Goal: Information Seeking & Learning: Learn about a topic

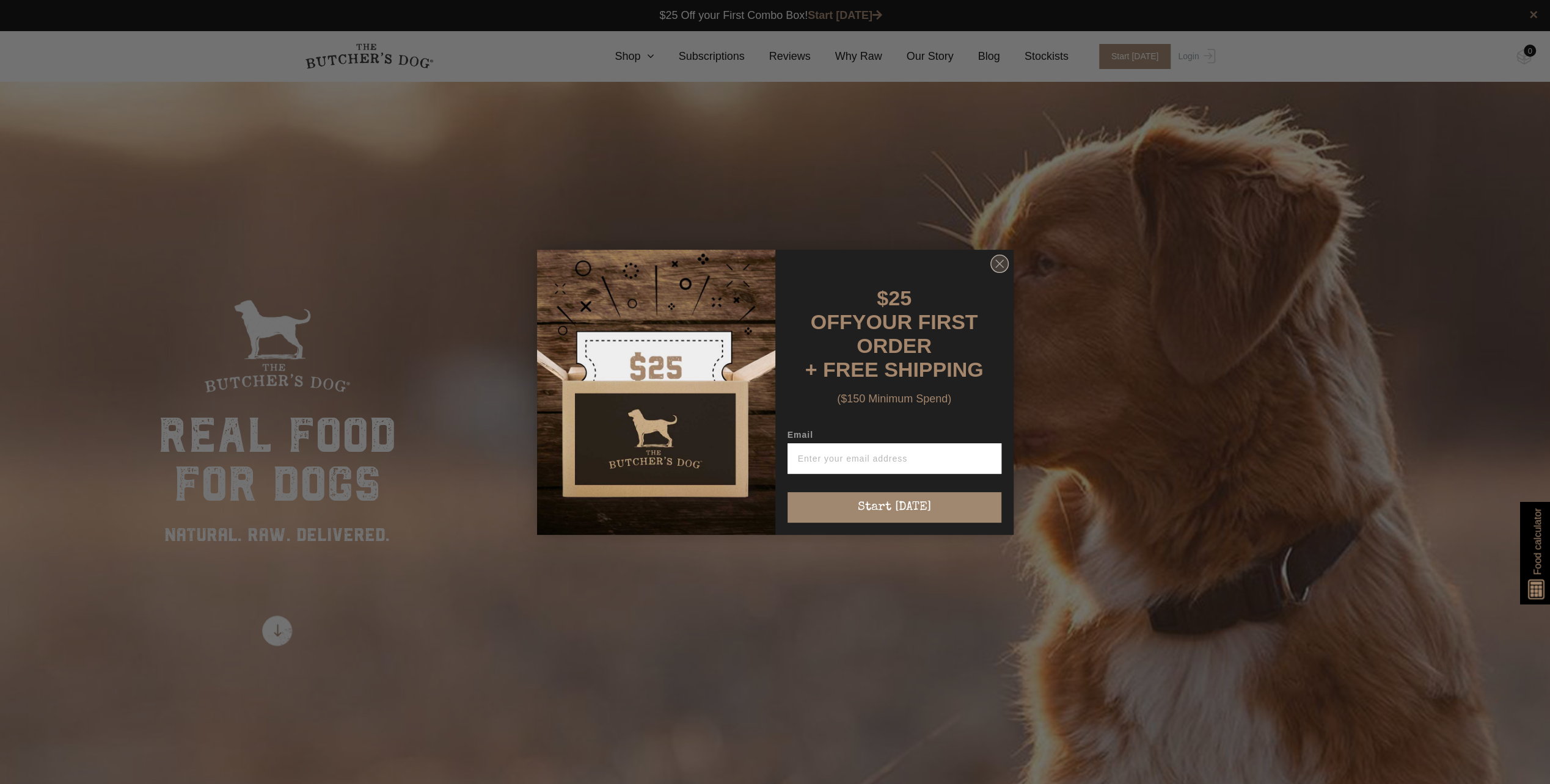
click at [1002, 264] on icon "Close dialog" at bounding box center [999, 264] width 7 height 7
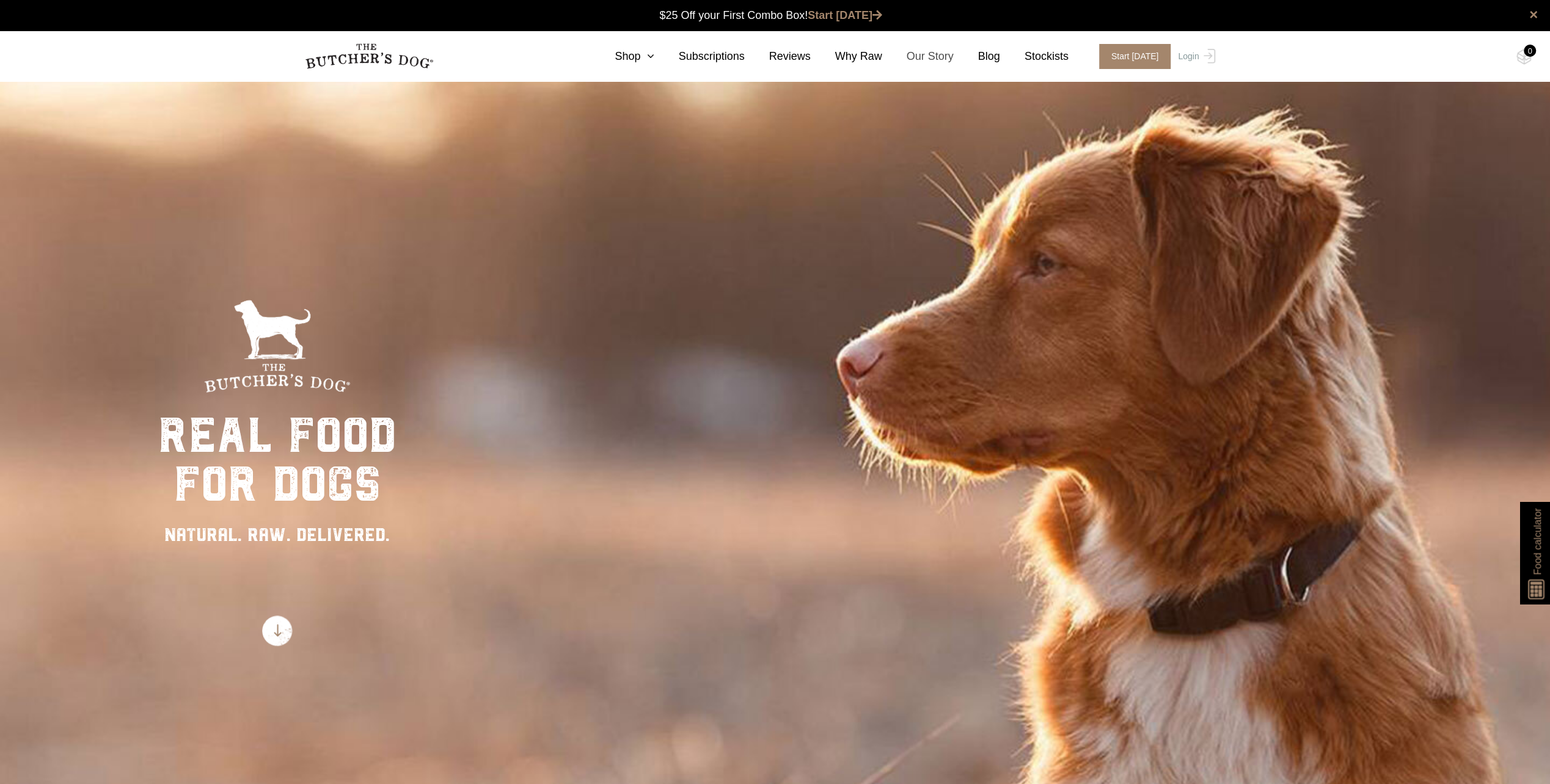
click at [953, 55] on link "Our Story" at bounding box center [918, 56] width 72 height 16
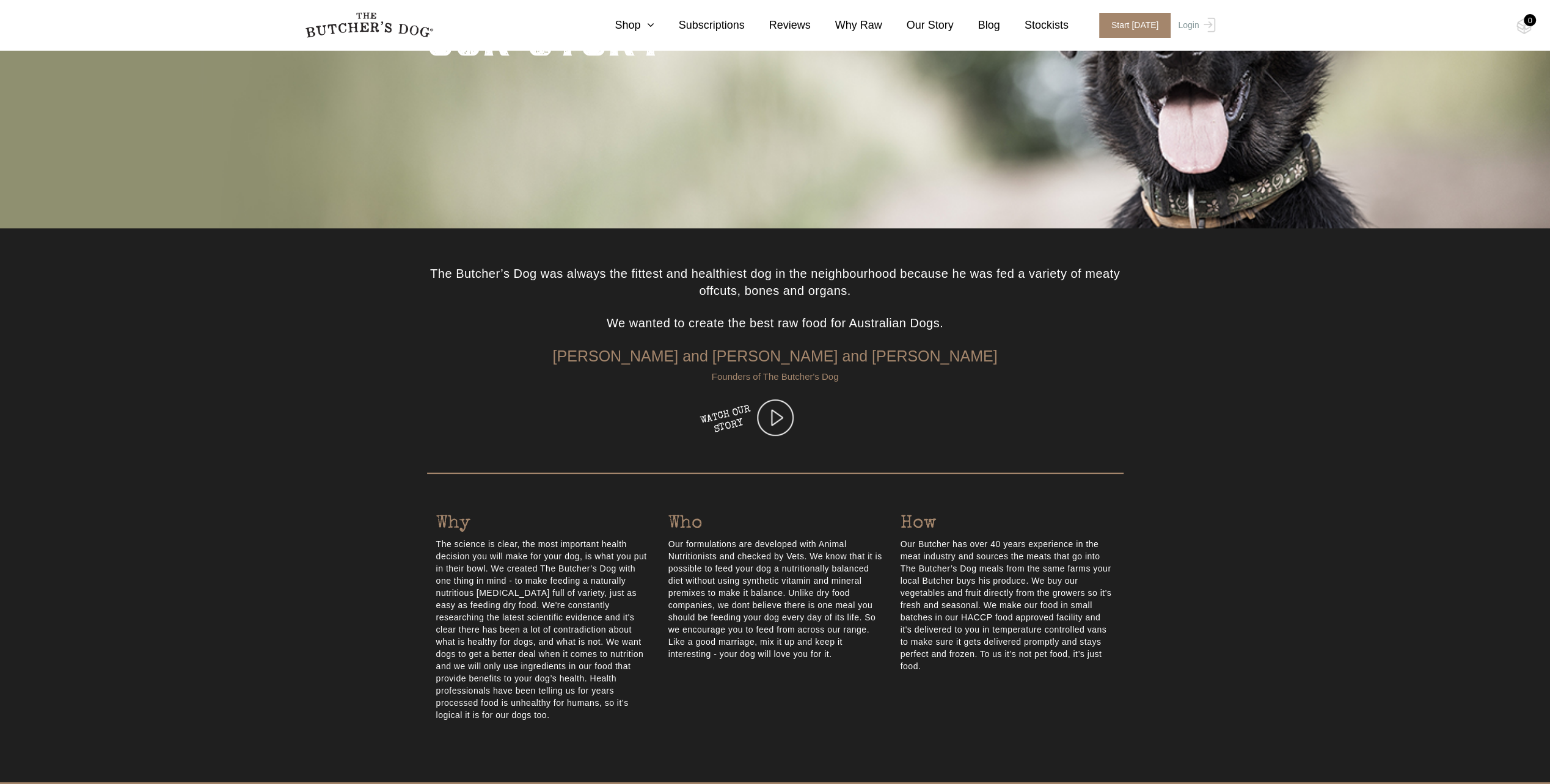
scroll to position [183, 0]
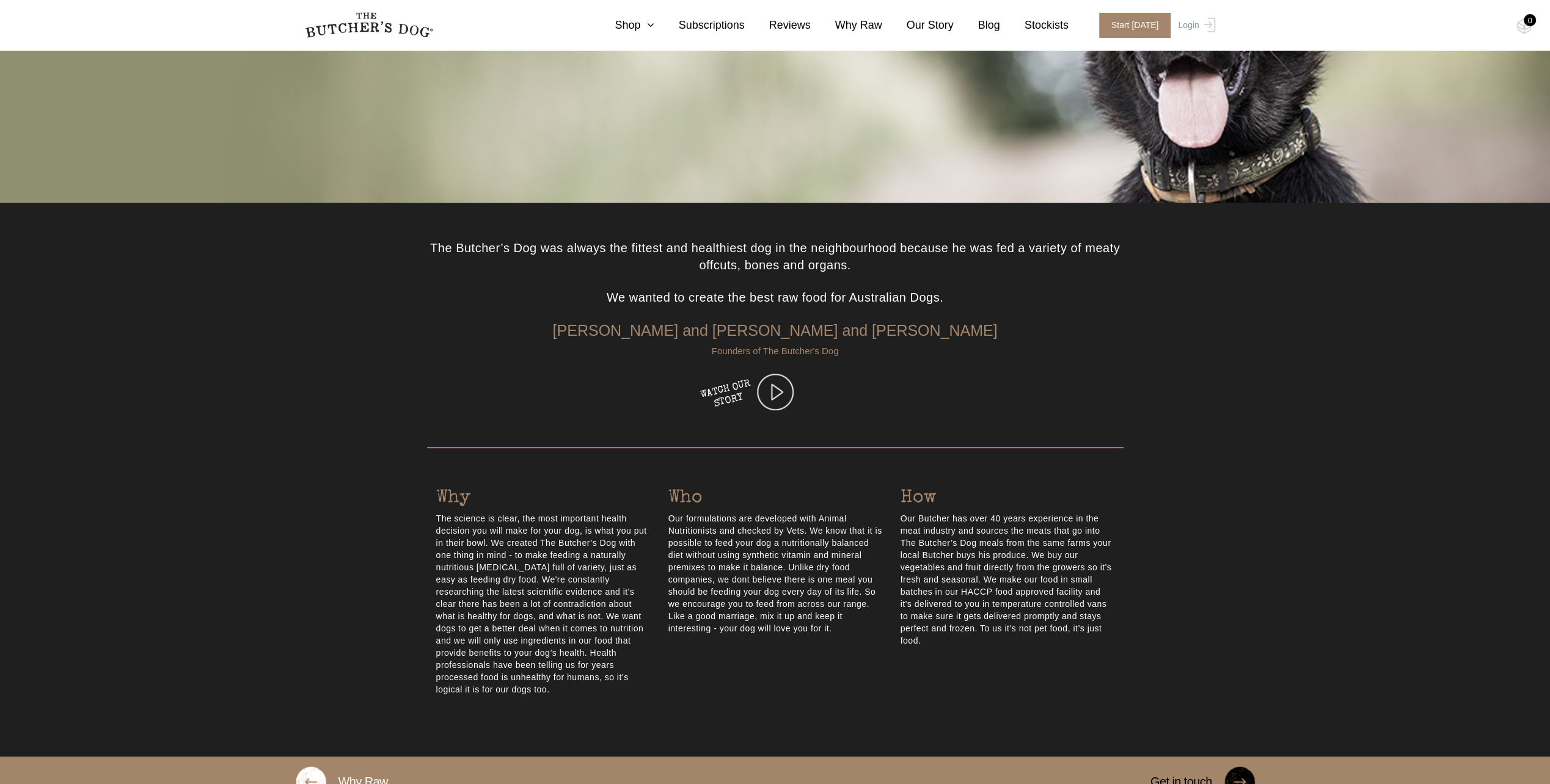
click at [781, 393] on img at bounding box center [776, 392] width 37 height 37
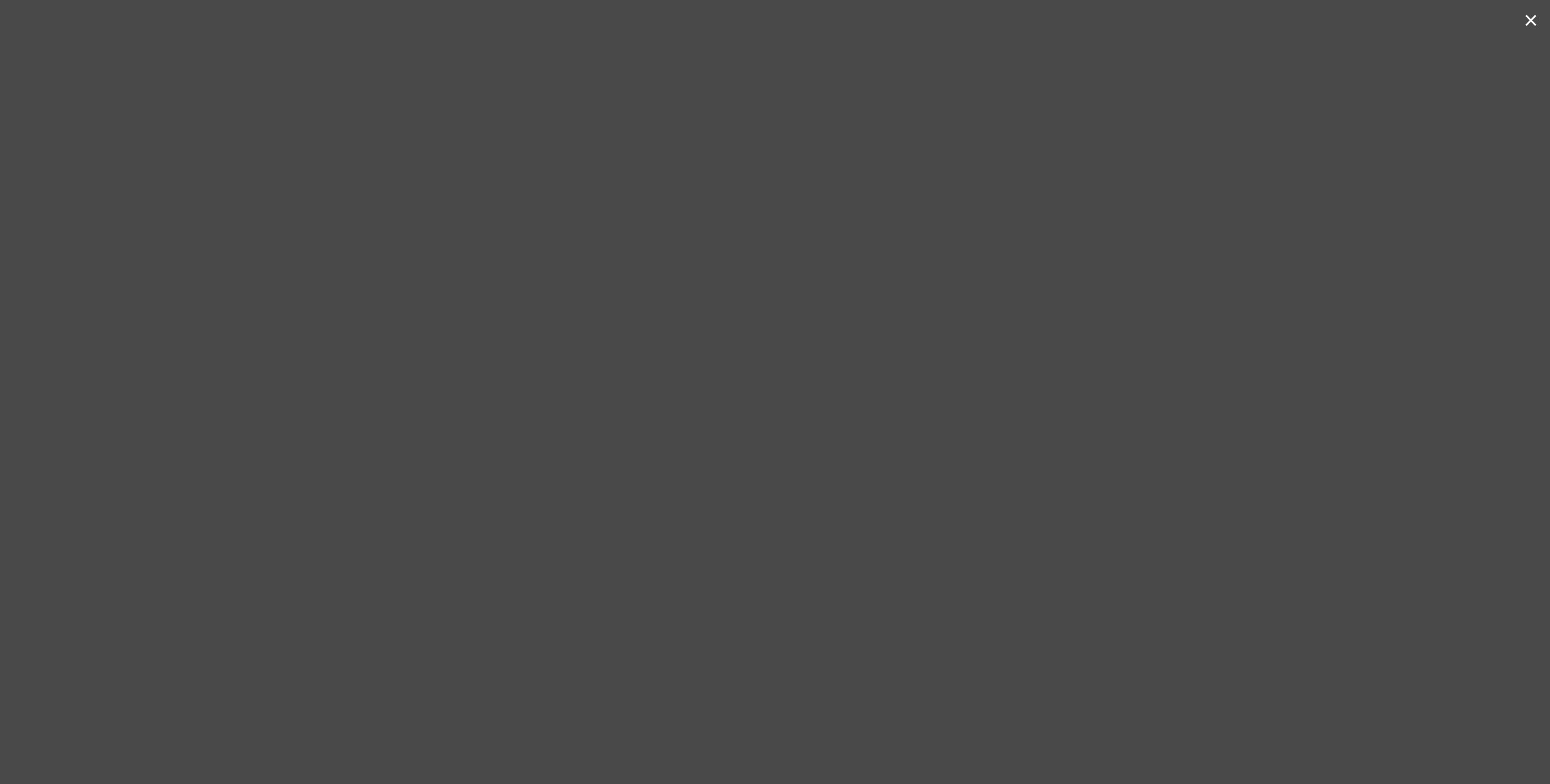
drag, startPoint x: 312, startPoint y: 116, endPoint x: 302, endPoint y: 107, distance: 13.5
click at [310, 116] on div at bounding box center [771, 392] width 1523 height 784
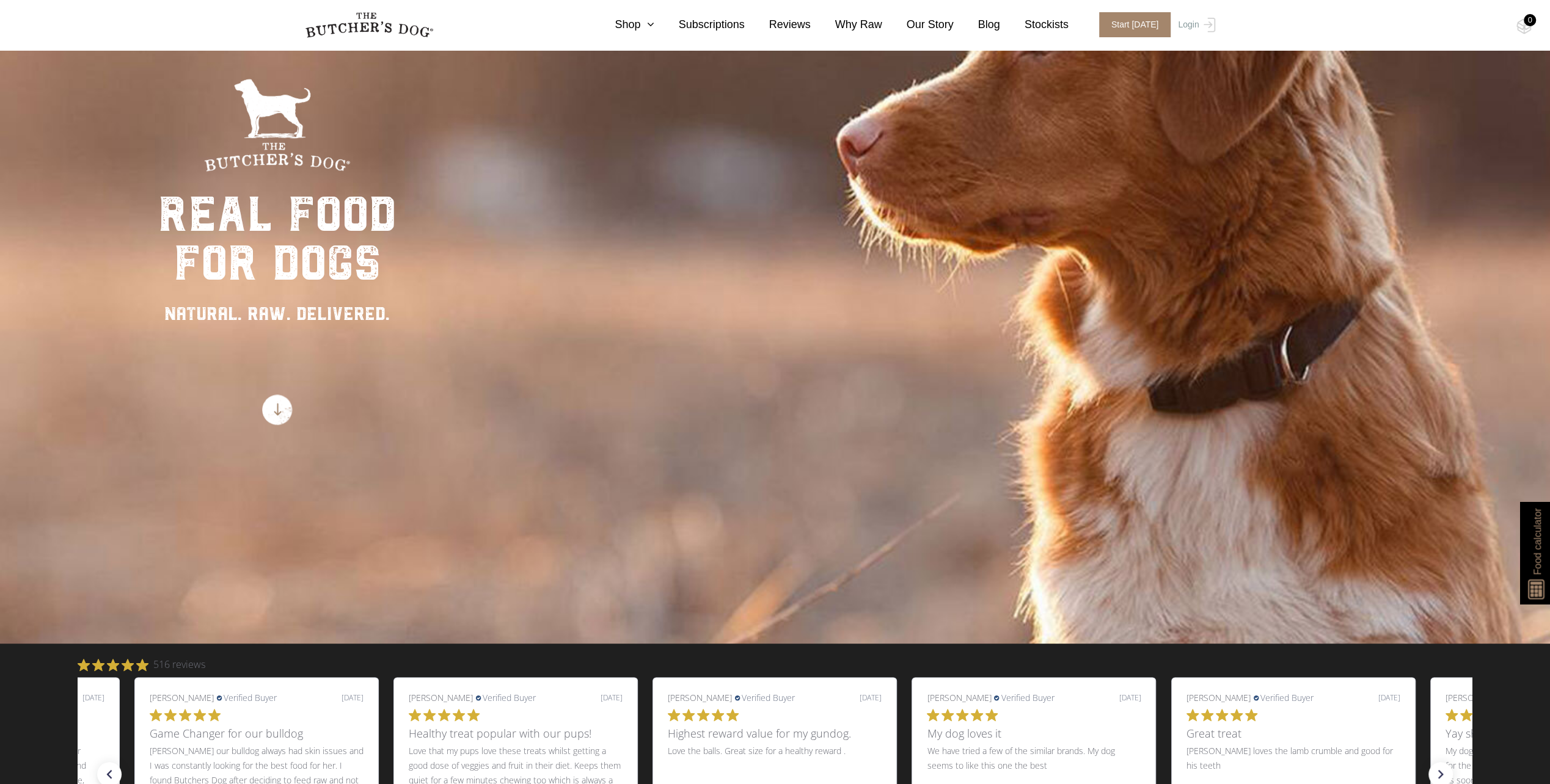
scroll to position [244, 0]
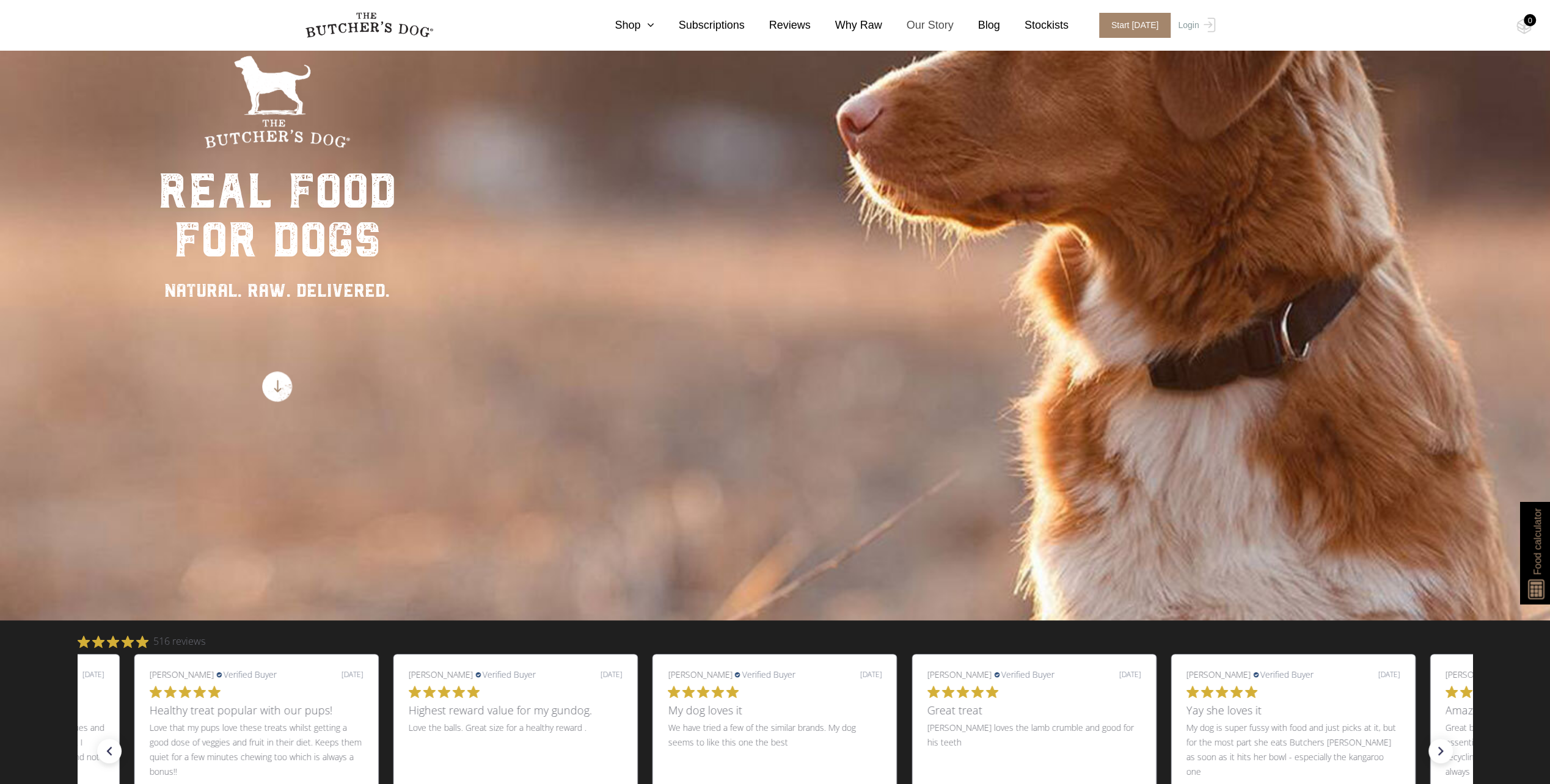
click at [953, 23] on link "Our Story" at bounding box center [918, 25] width 72 height 16
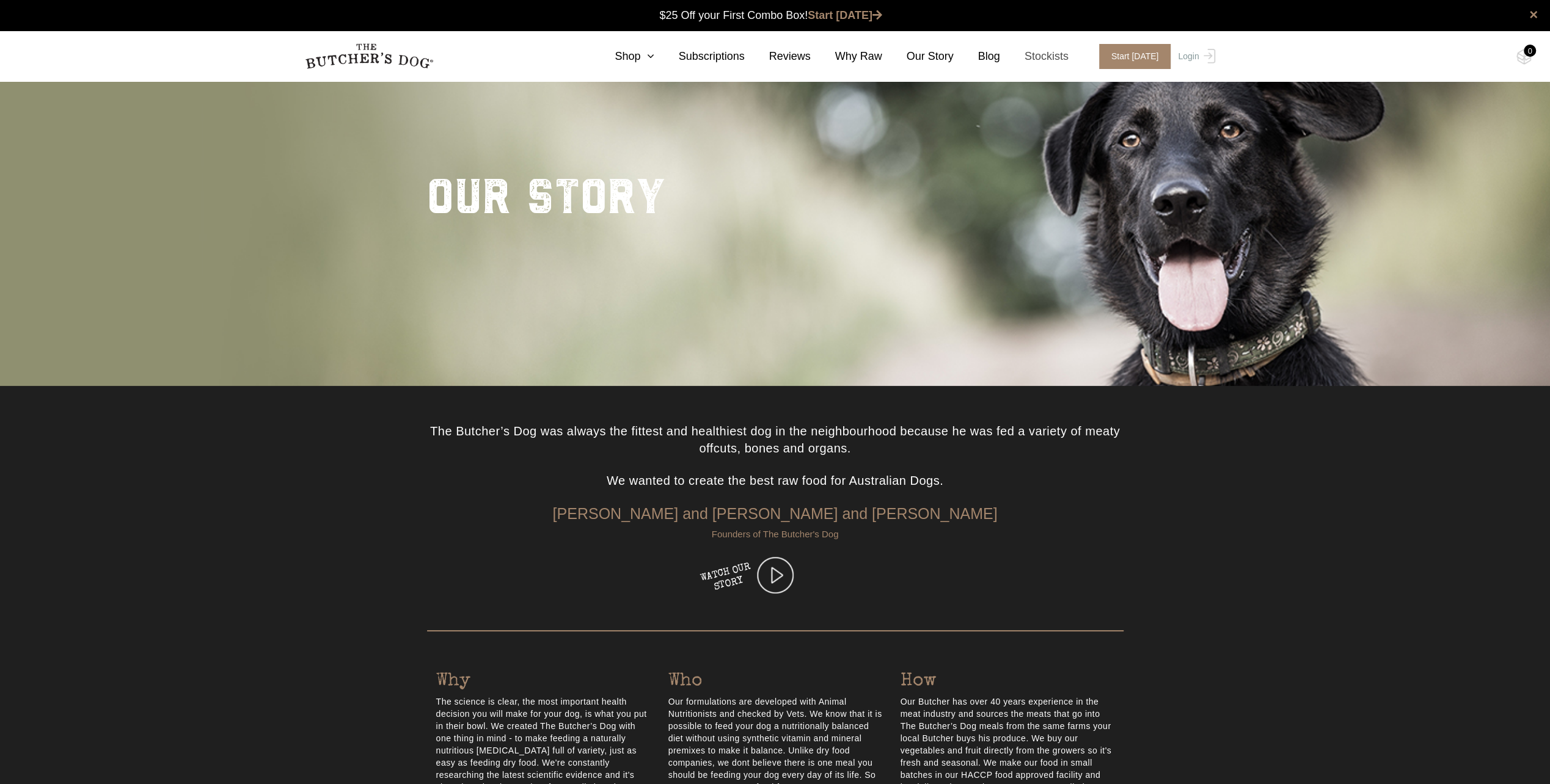
click at [1055, 59] on link "Stockists" at bounding box center [1034, 56] width 68 height 16
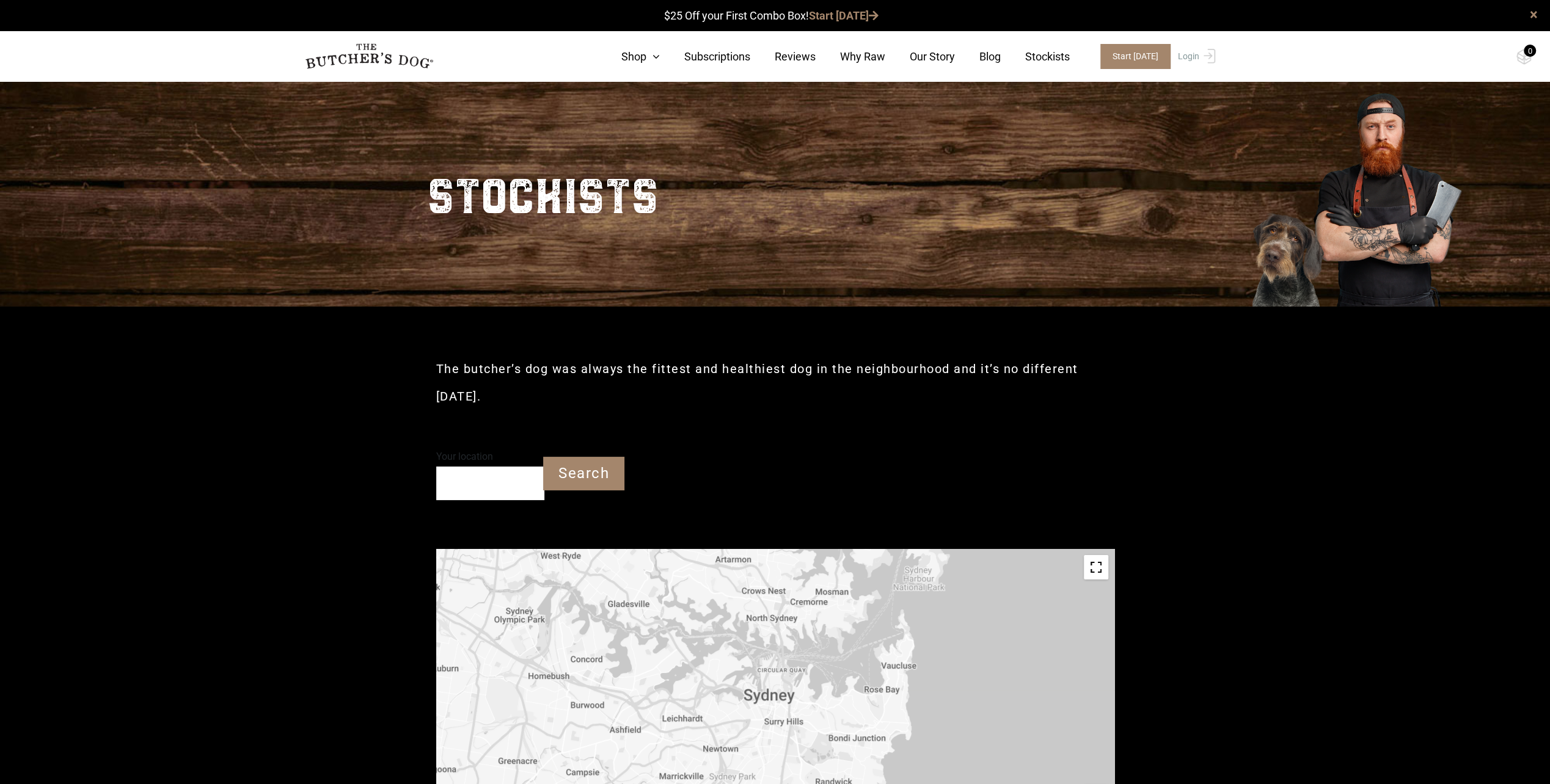
click at [482, 481] on input "Your location" at bounding box center [490, 483] width 108 height 33
type input "Freshwater NSW 2096"
click at [586, 460] on input "Search" at bounding box center [583, 473] width 82 height 33
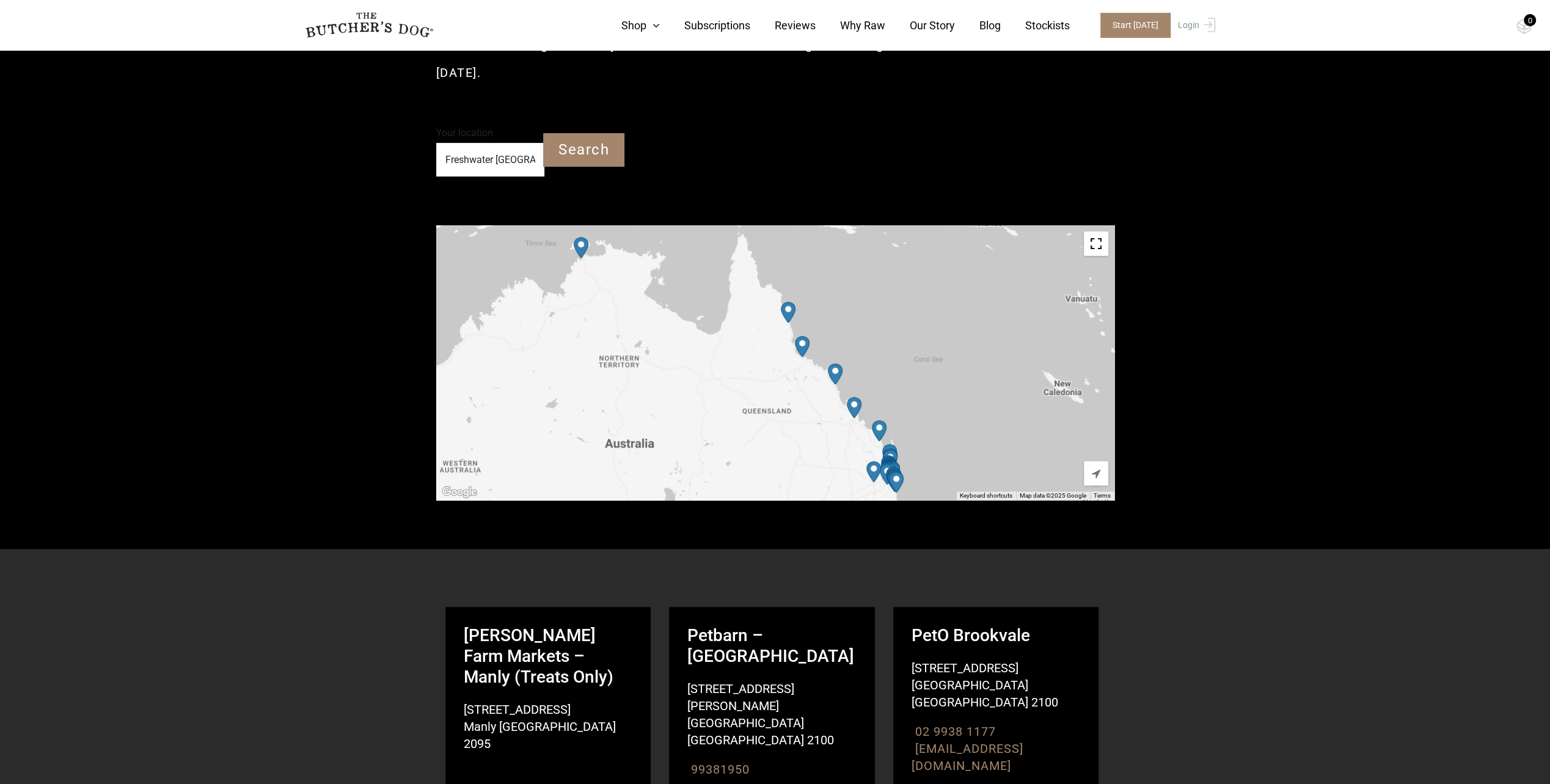
scroll to position [347, 0]
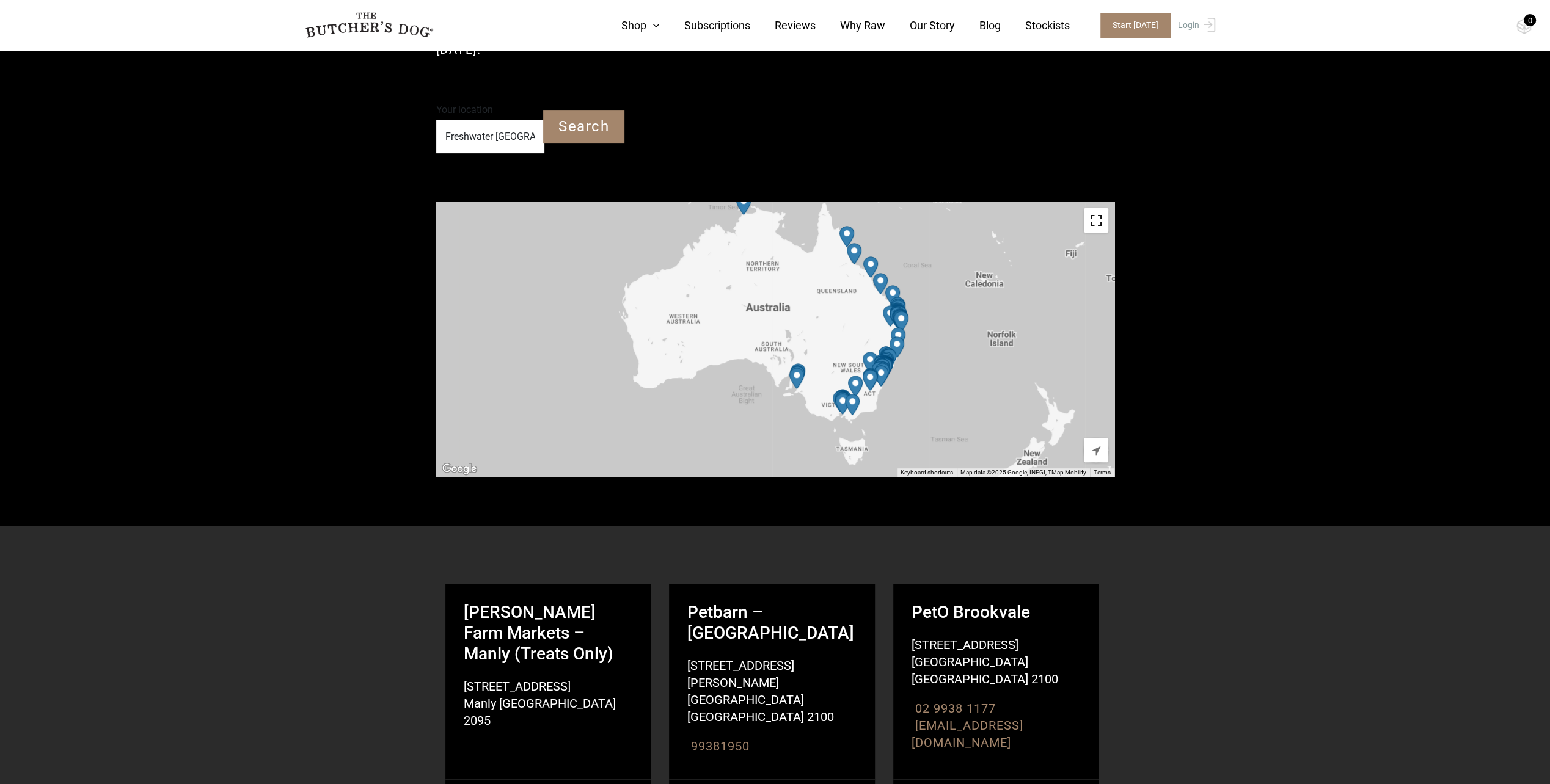
drag, startPoint x: 925, startPoint y: 434, endPoint x: 920, endPoint y: 331, distance: 103.1
click at [925, 339] on div at bounding box center [776, 339] width 678 height 275
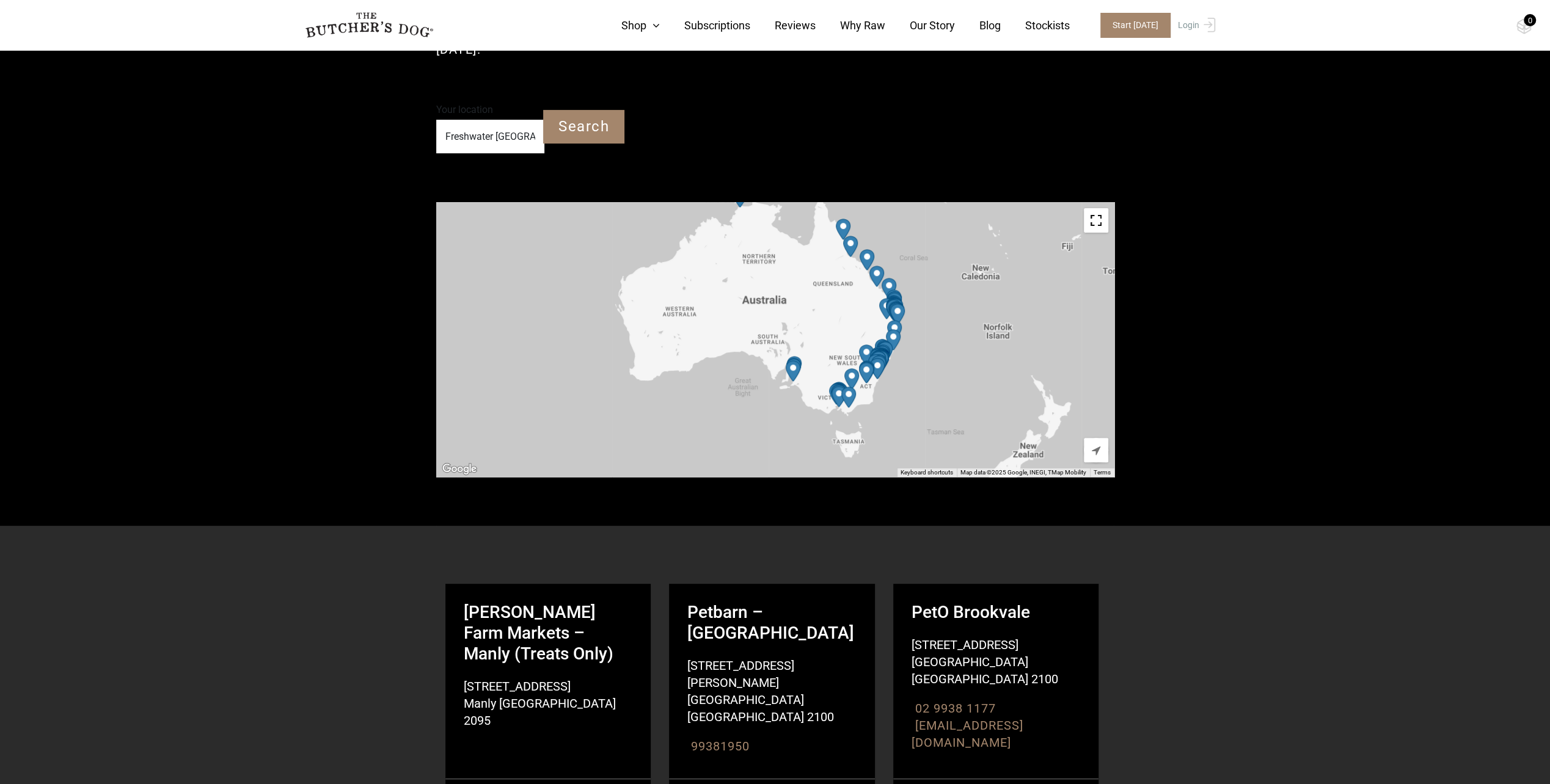
click at [892, 327] on img "Petbarn – Port Macquarie" at bounding box center [894, 340] width 24 height 31
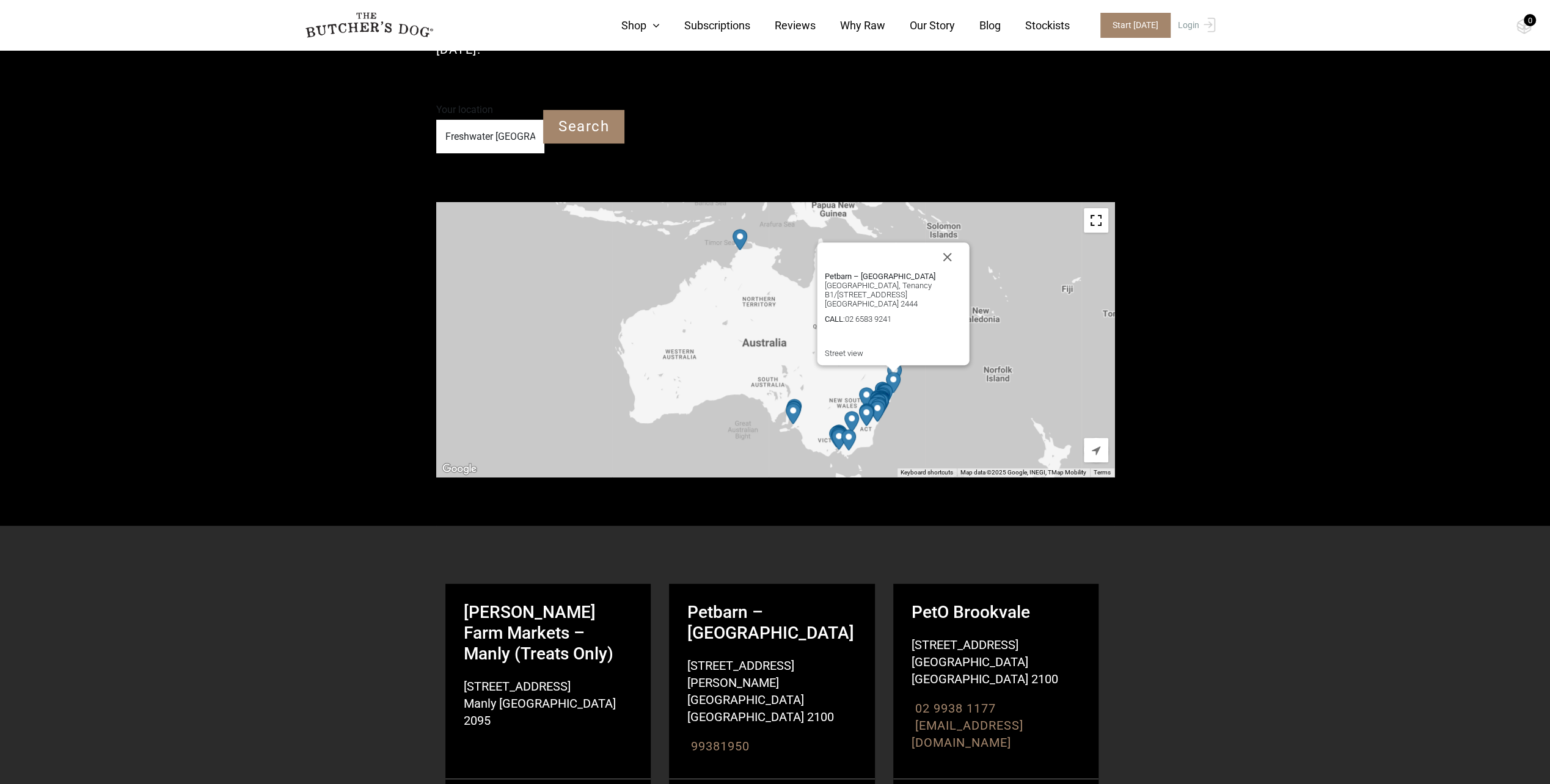
click at [938, 385] on div "Petbarn – Port Macquarie Port Home Zone, Tenancy B1/160 Hastings River Dr Port …" at bounding box center [776, 339] width 678 height 275
click at [868, 407] on img "Petbarn – Tuggeranong" at bounding box center [867, 416] width 24 height 31
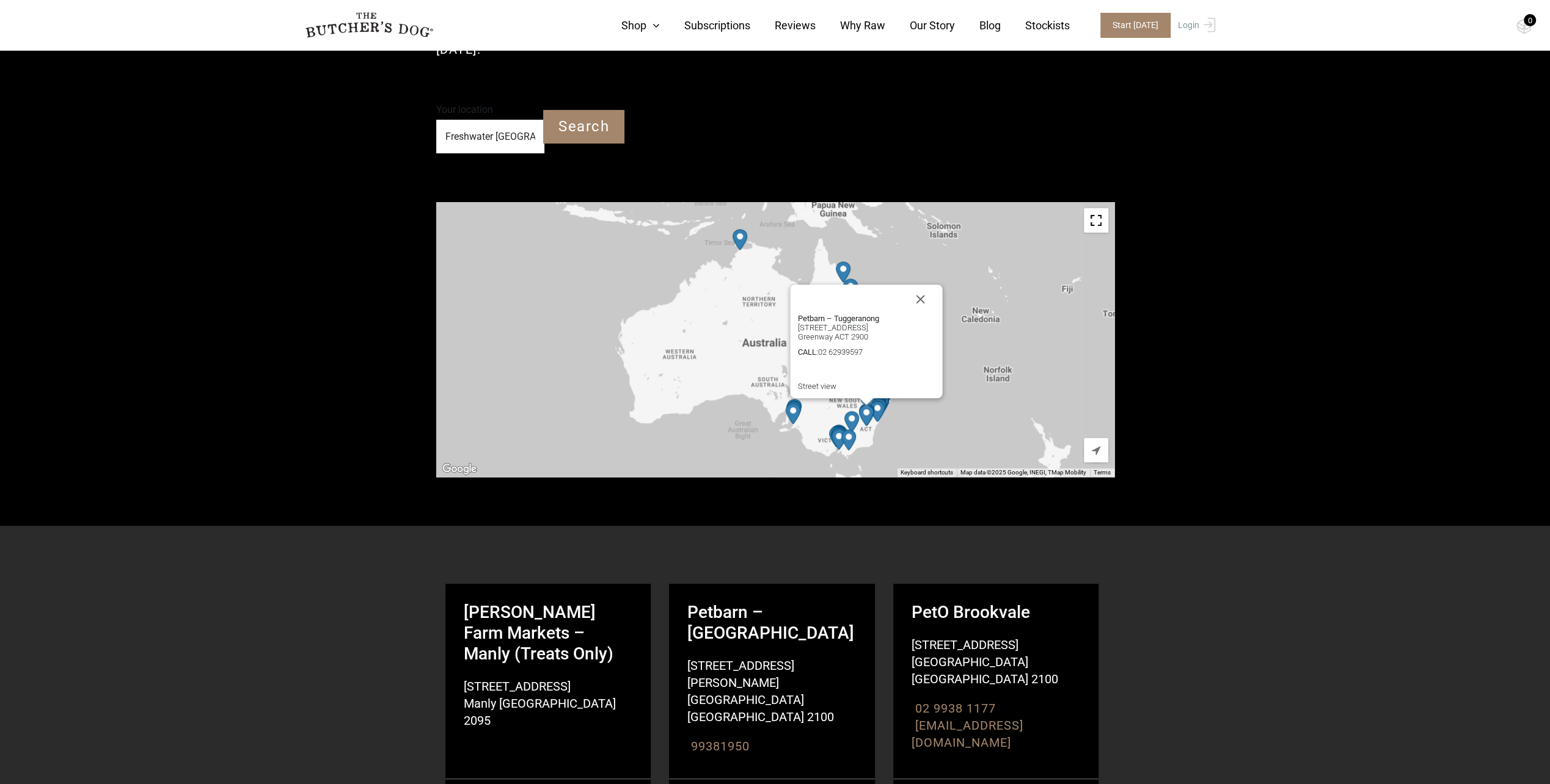
click at [879, 402] on img "Petbarn – Nowra" at bounding box center [877, 412] width 24 height 31
click at [850, 415] on img "Harris Farm Markets" at bounding box center [852, 422] width 24 height 31
click at [846, 432] on img "Petbarn – Traralgon" at bounding box center [849, 440] width 24 height 31
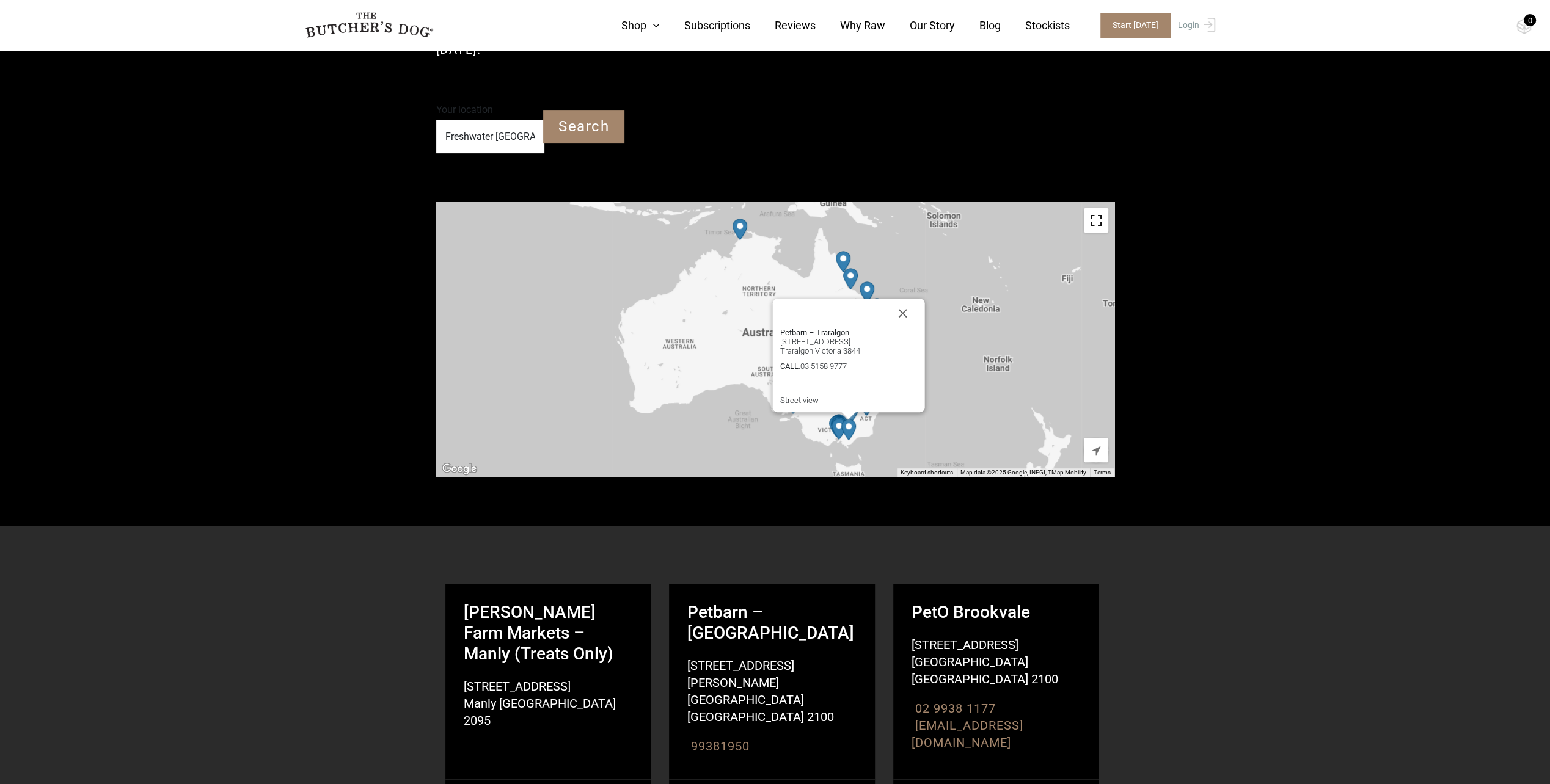
click at [955, 416] on div "Petbarn – Traralgon 76/78 Princes Hwy, Traralgon VIC 3844 Traralgon Victoria 38…" at bounding box center [776, 339] width 678 height 275
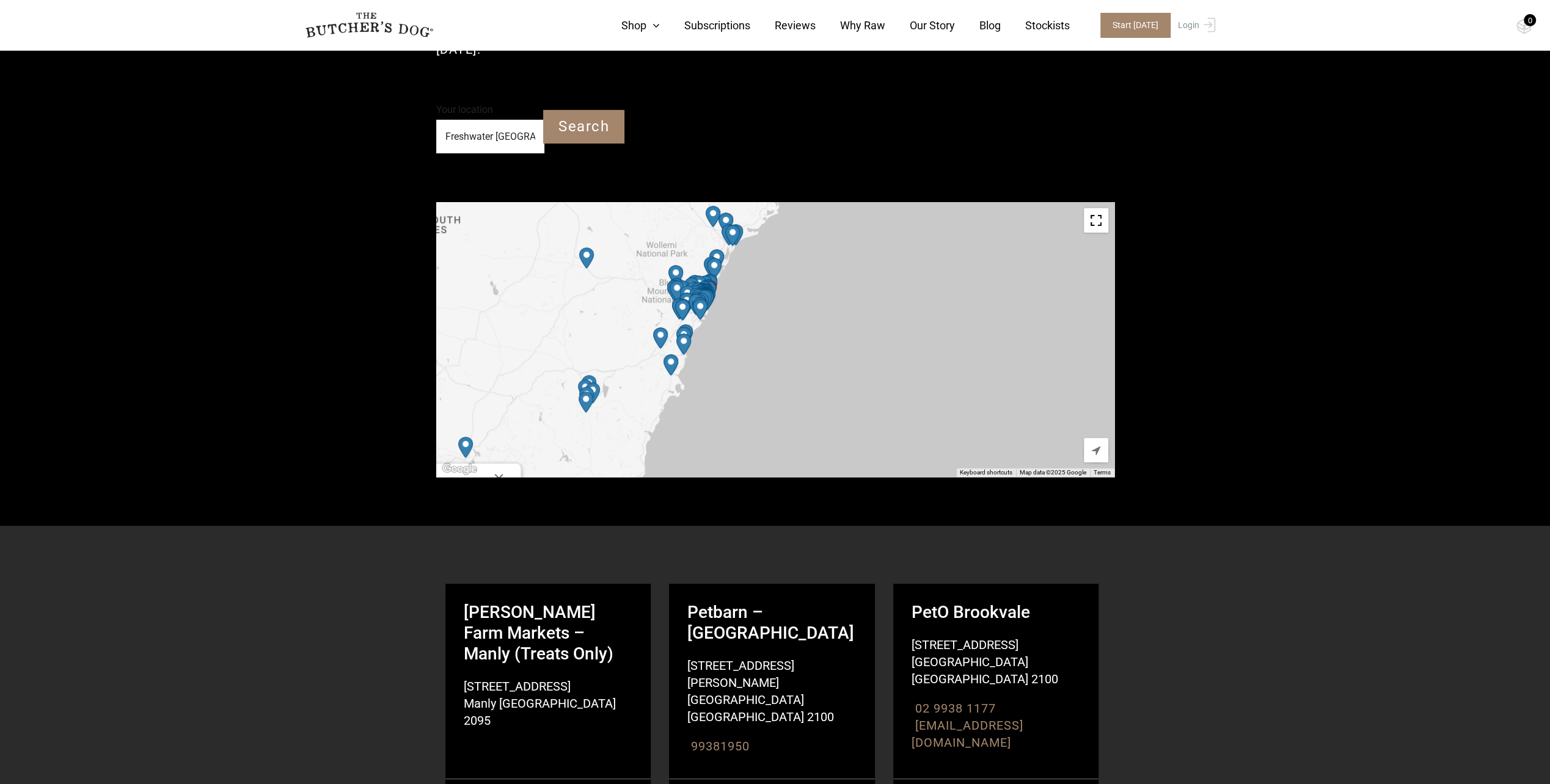
drag, startPoint x: 868, startPoint y: 416, endPoint x: 1211, endPoint y: 411, distance: 343.0
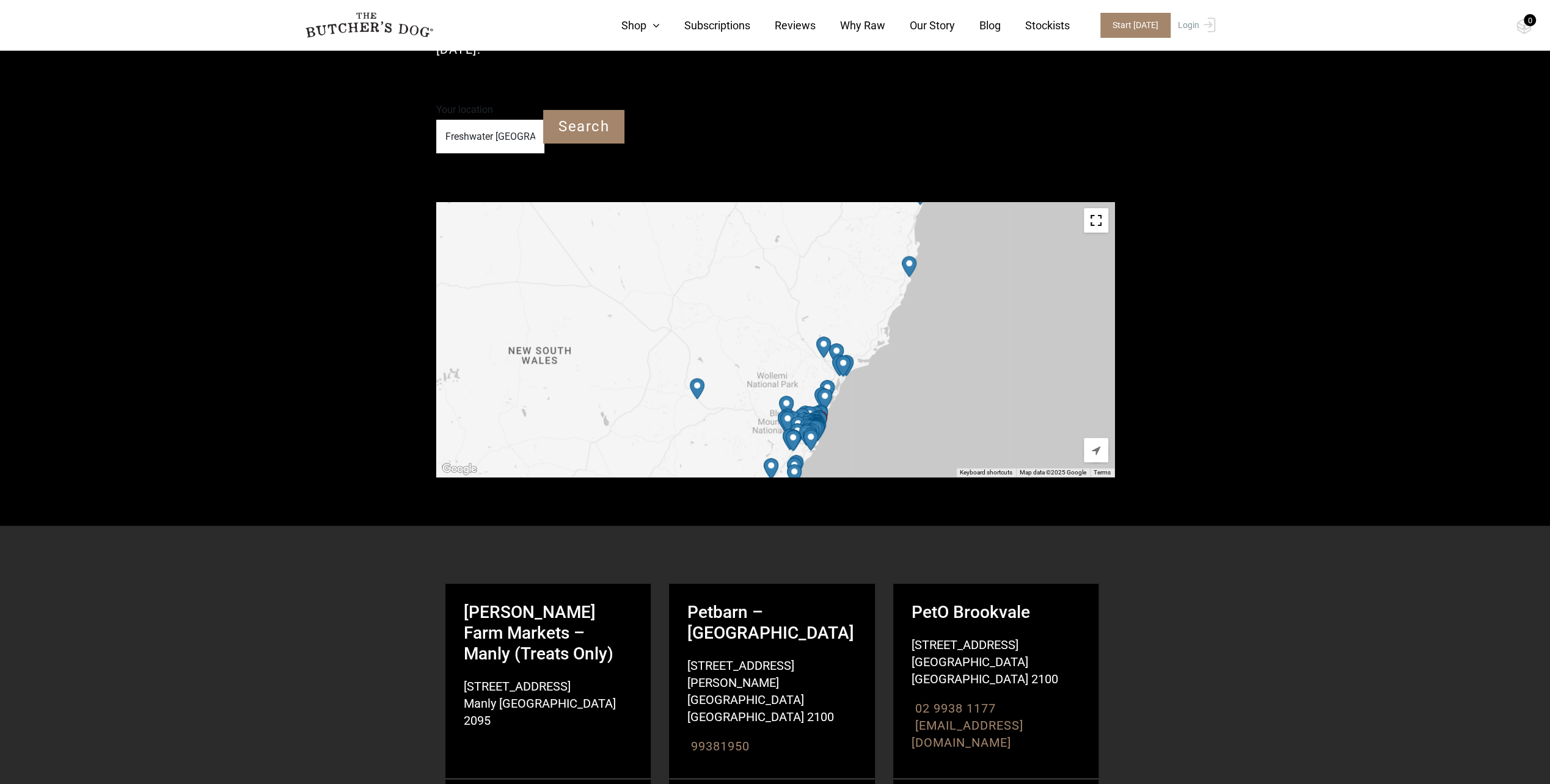
drag, startPoint x: 762, startPoint y: 376, endPoint x: 865, endPoint y: 502, distance: 162.7
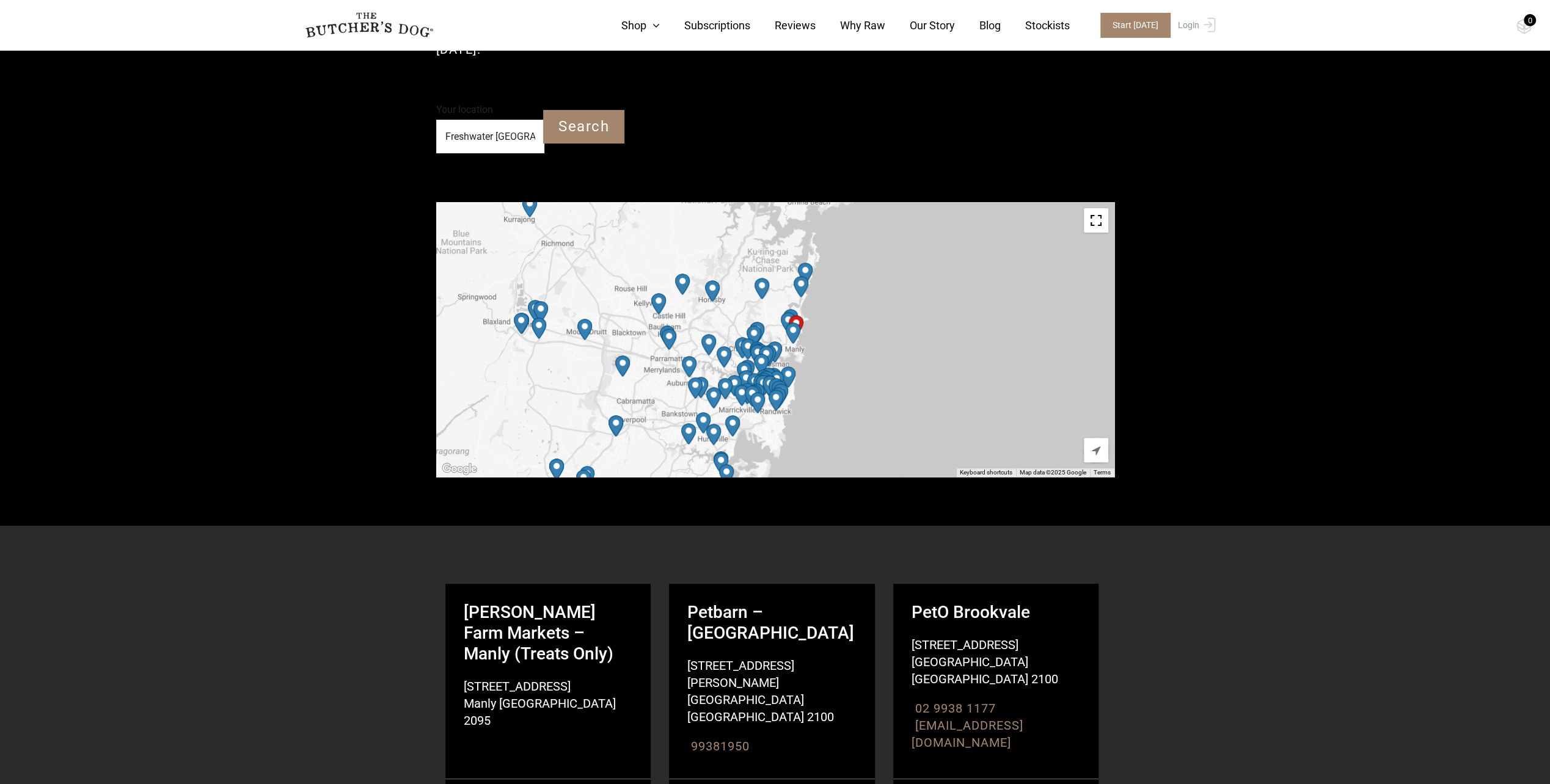
drag, startPoint x: 718, startPoint y: 380, endPoint x: 1259, endPoint y: 354, distance: 541.6
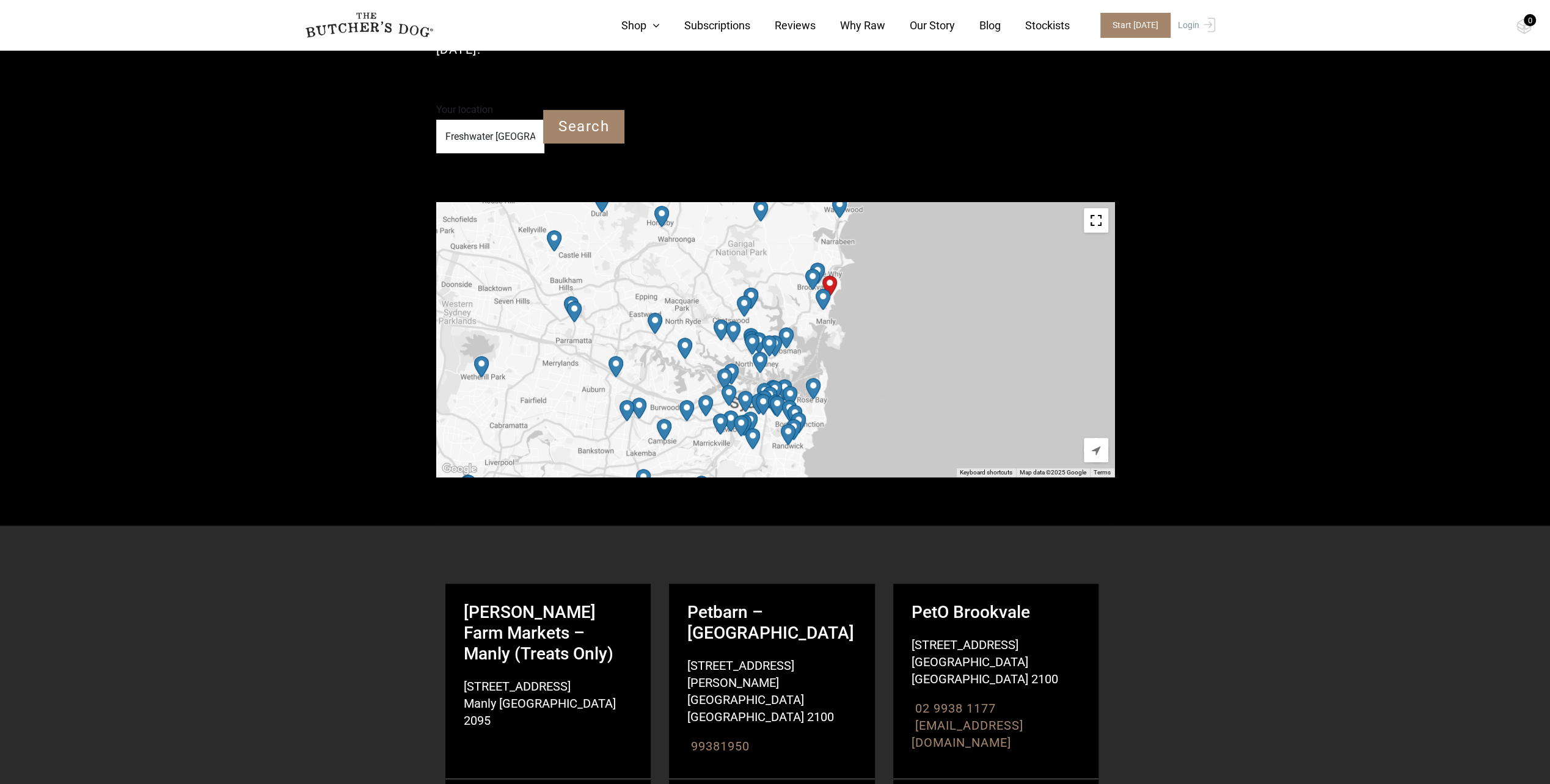
drag, startPoint x: 806, startPoint y: 363, endPoint x: 948, endPoint y: 348, distance: 142.8
click at [948, 348] on div "Petbarn – Traralgon 76/78 Princes Hwy, Traralgon VIC 3844 Traralgon Victoria 38…" at bounding box center [776, 339] width 678 height 275
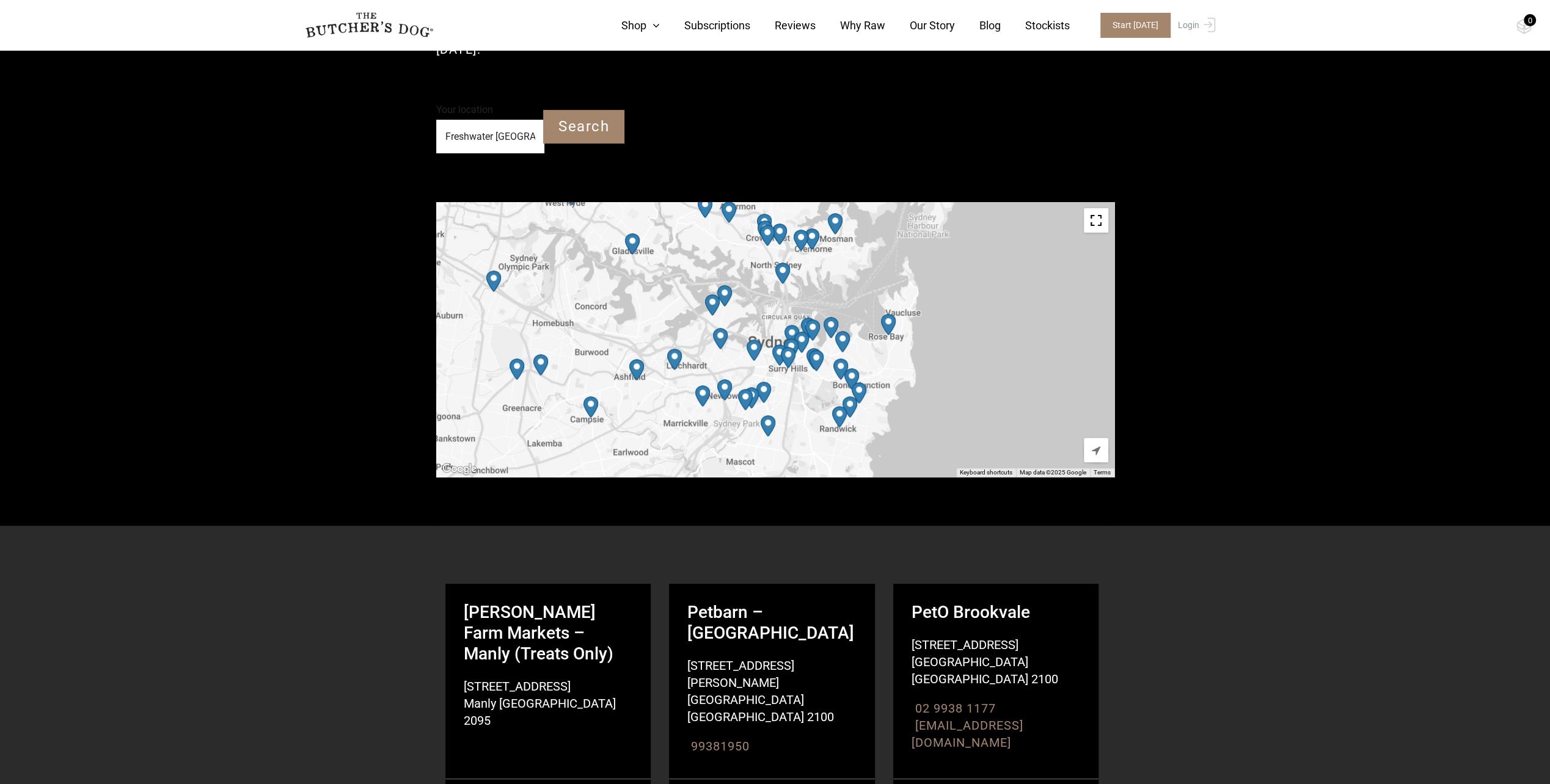
drag, startPoint x: 842, startPoint y: 357, endPoint x: 1028, endPoint y: 248, distance: 215.6
click at [1028, 248] on div "Petbarn – Traralgon 76/78 Princes Hwy, Traralgon VIC 3844 Traralgon Victoria 38…" at bounding box center [776, 339] width 678 height 275
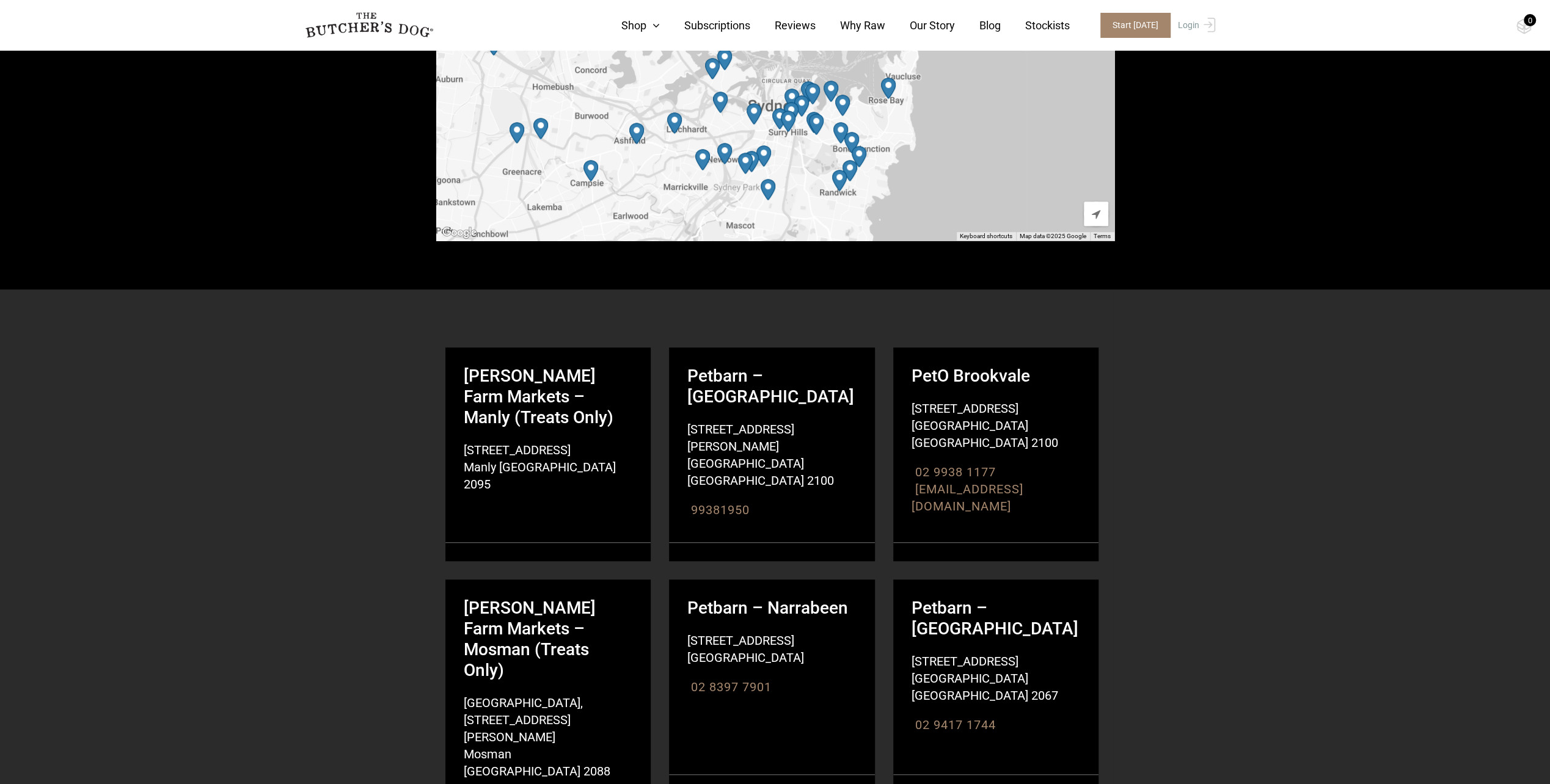
scroll to position [591, 0]
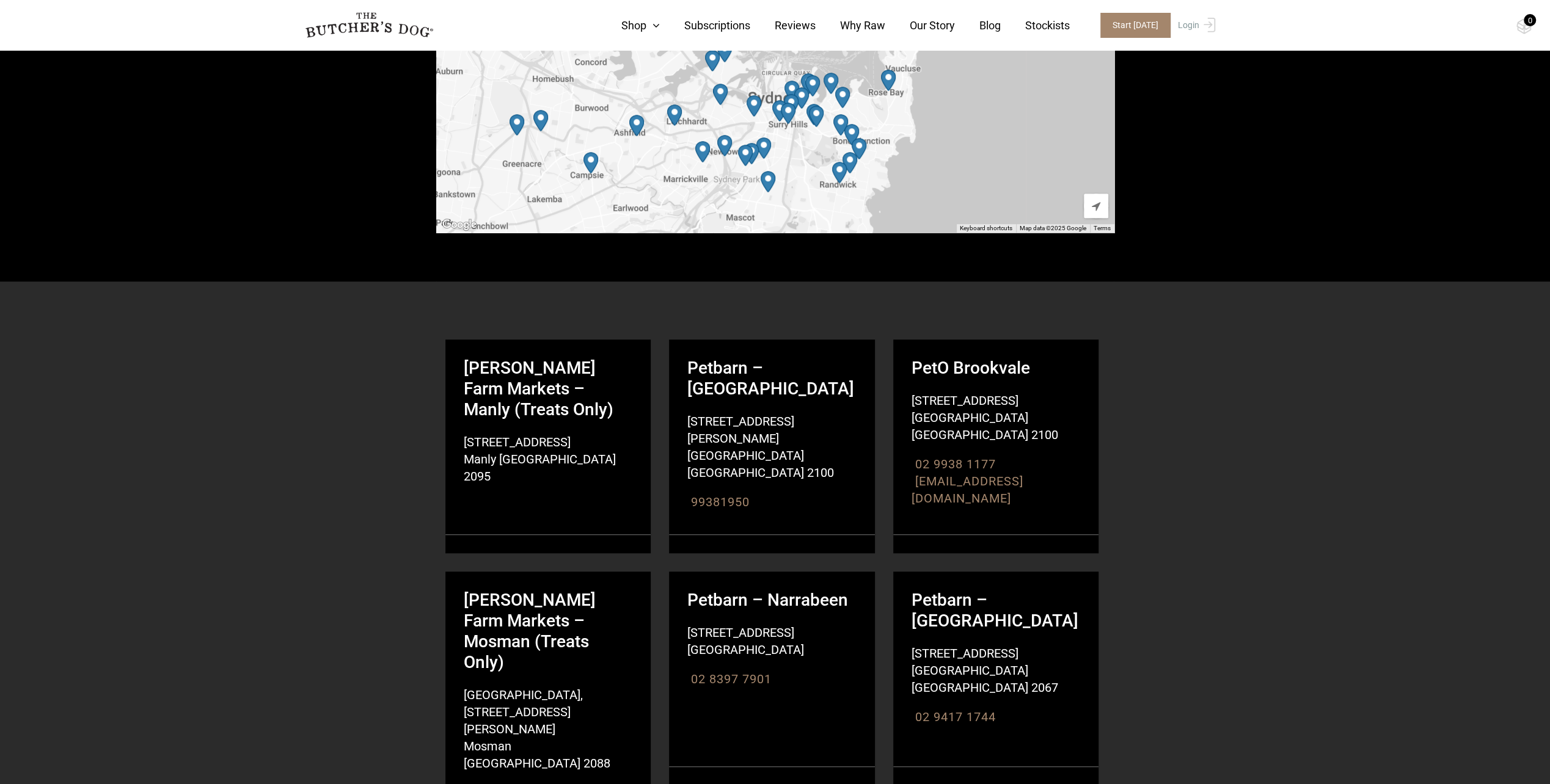
click at [935, 24] on link "Our Story" at bounding box center [920, 25] width 70 height 16
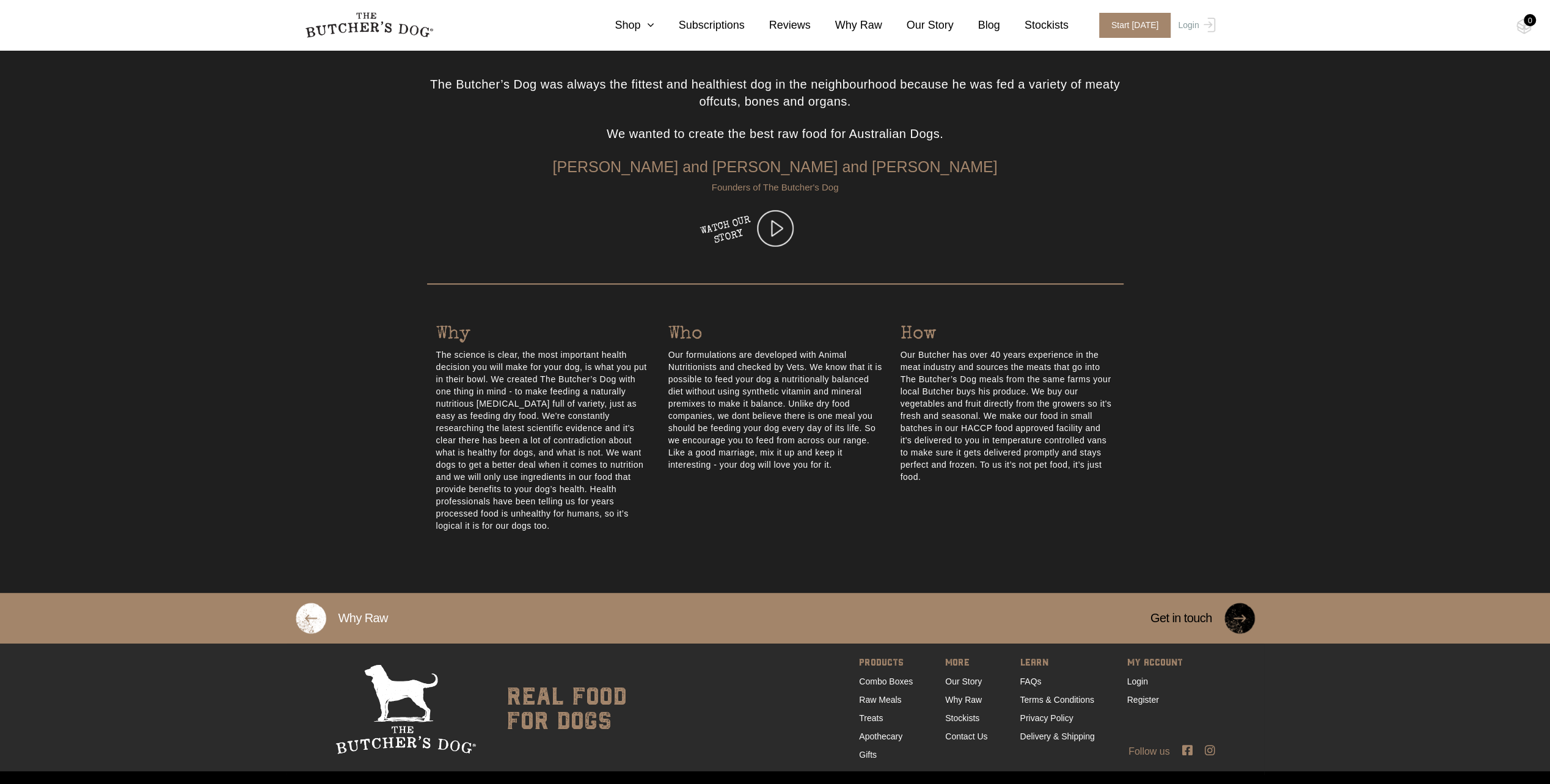
scroll to position [372, 0]
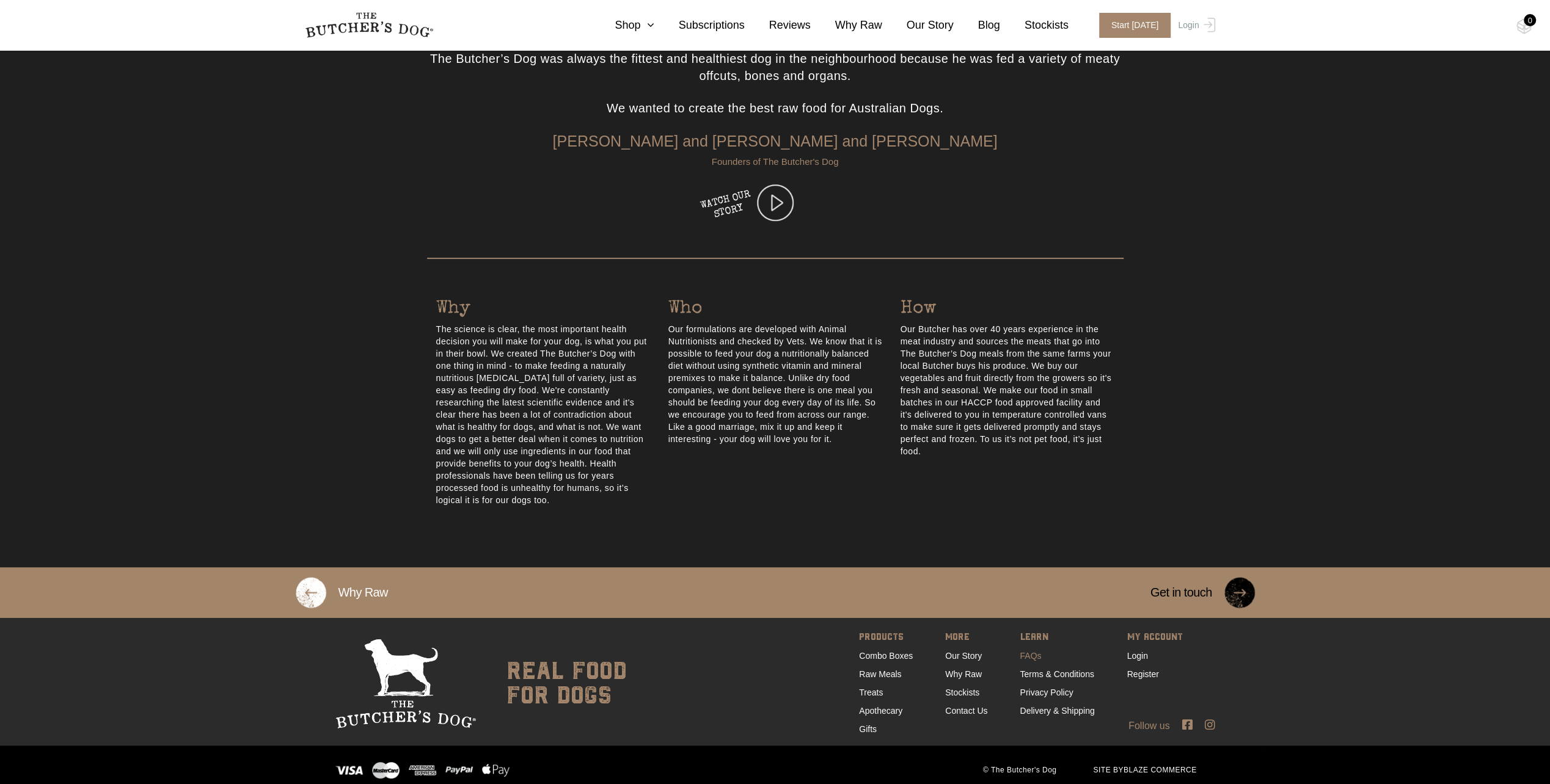
click at [1030, 651] on link "FAQs" at bounding box center [1030, 656] width 21 height 10
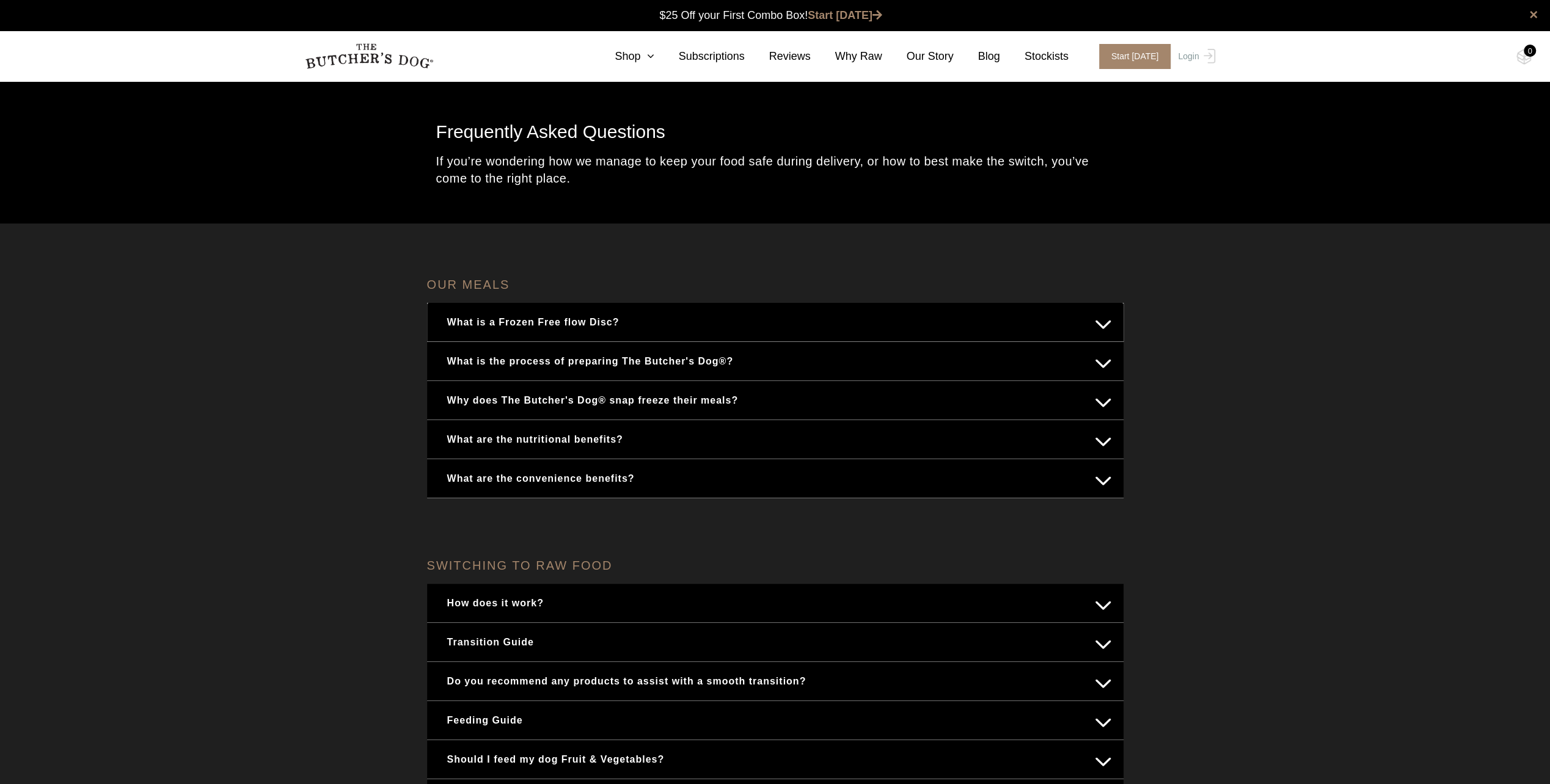
click at [1105, 323] on button "What is a Frozen Free flow Disc?" at bounding box center [775, 322] width 672 height 24
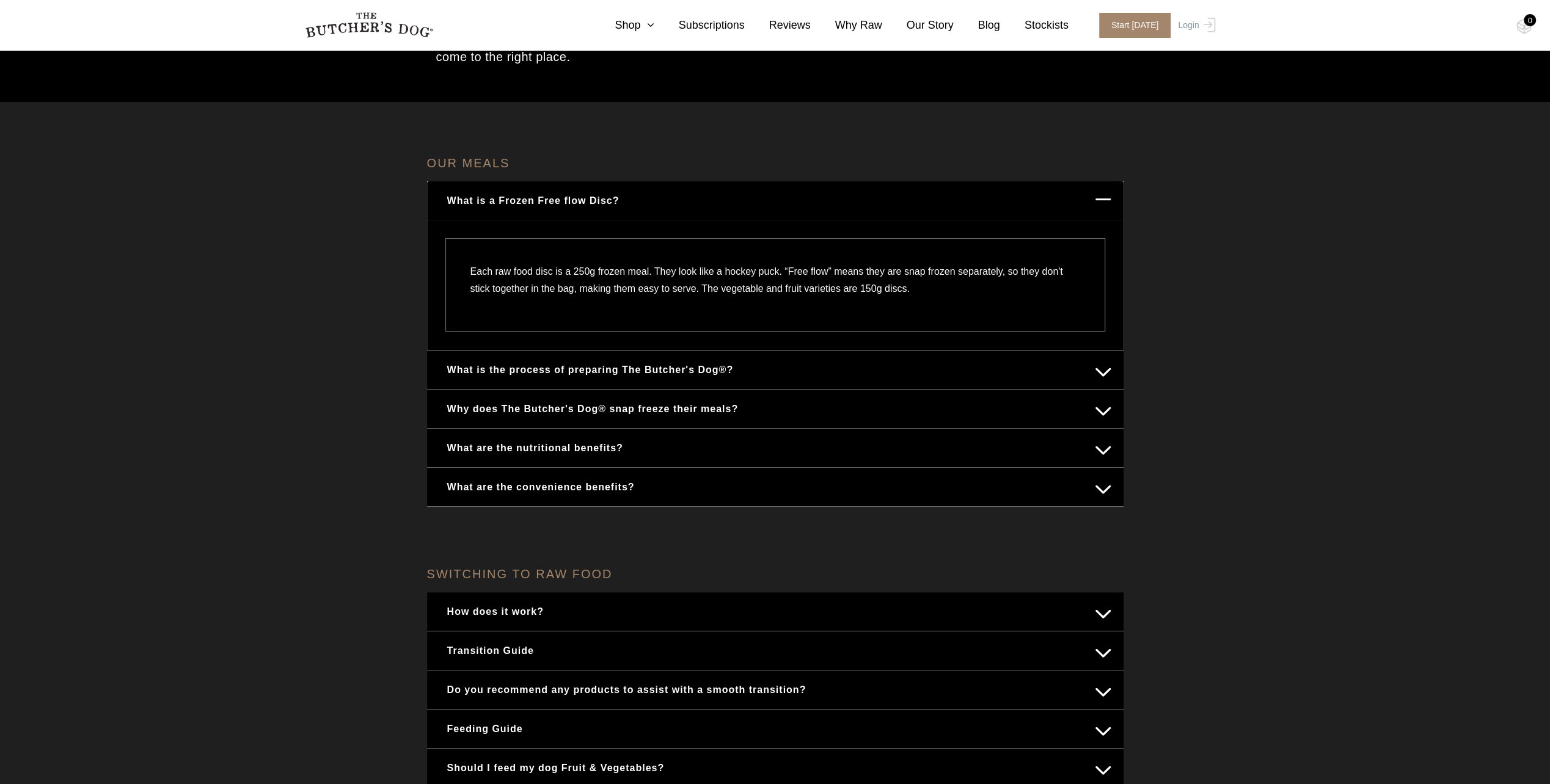
scroll to position [122, 0]
click at [1092, 367] on button "What is the process of preparing The Butcher's Dog®?" at bounding box center [775, 370] width 672 height 24
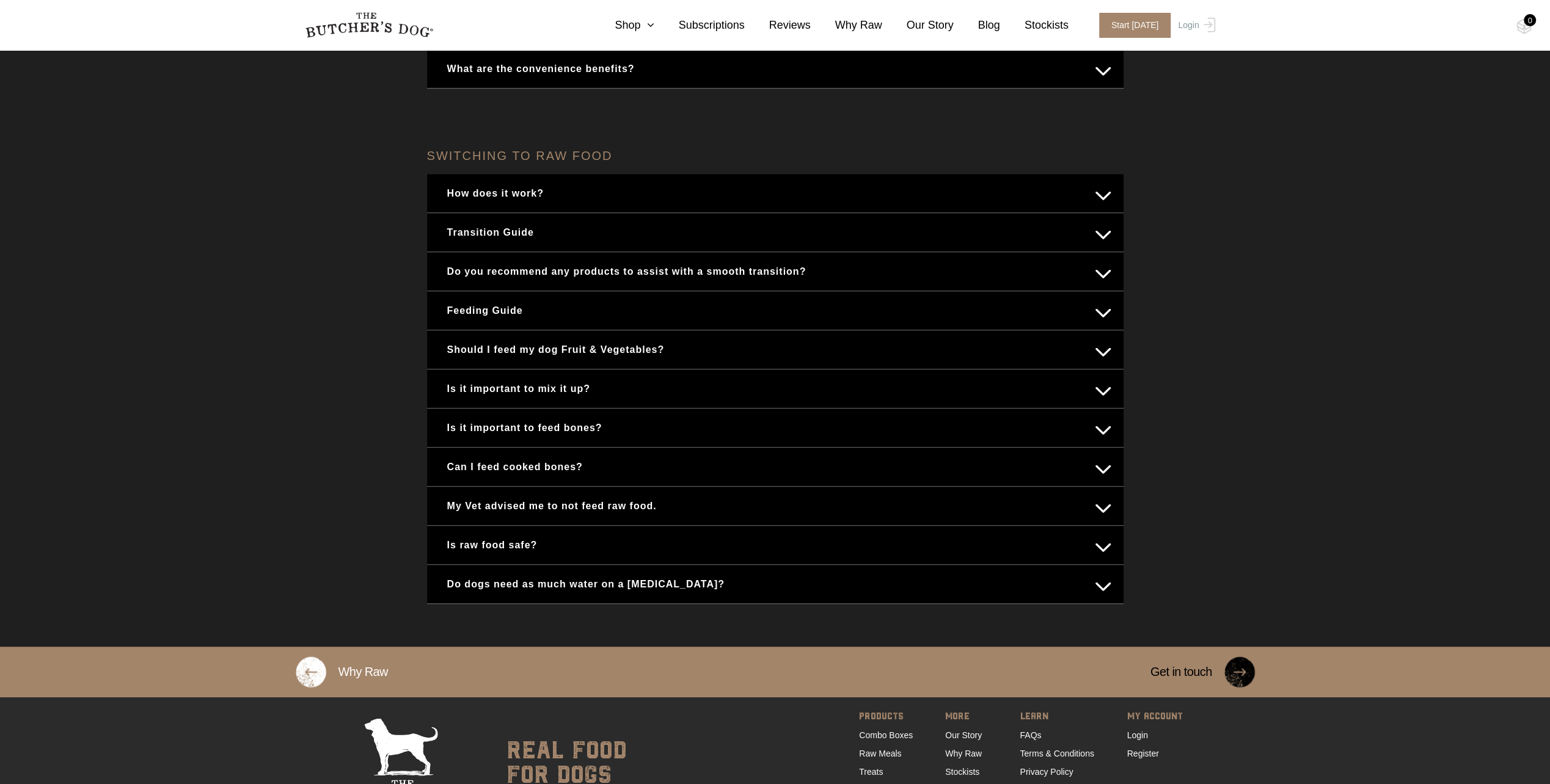
scroll to position [611, 0]
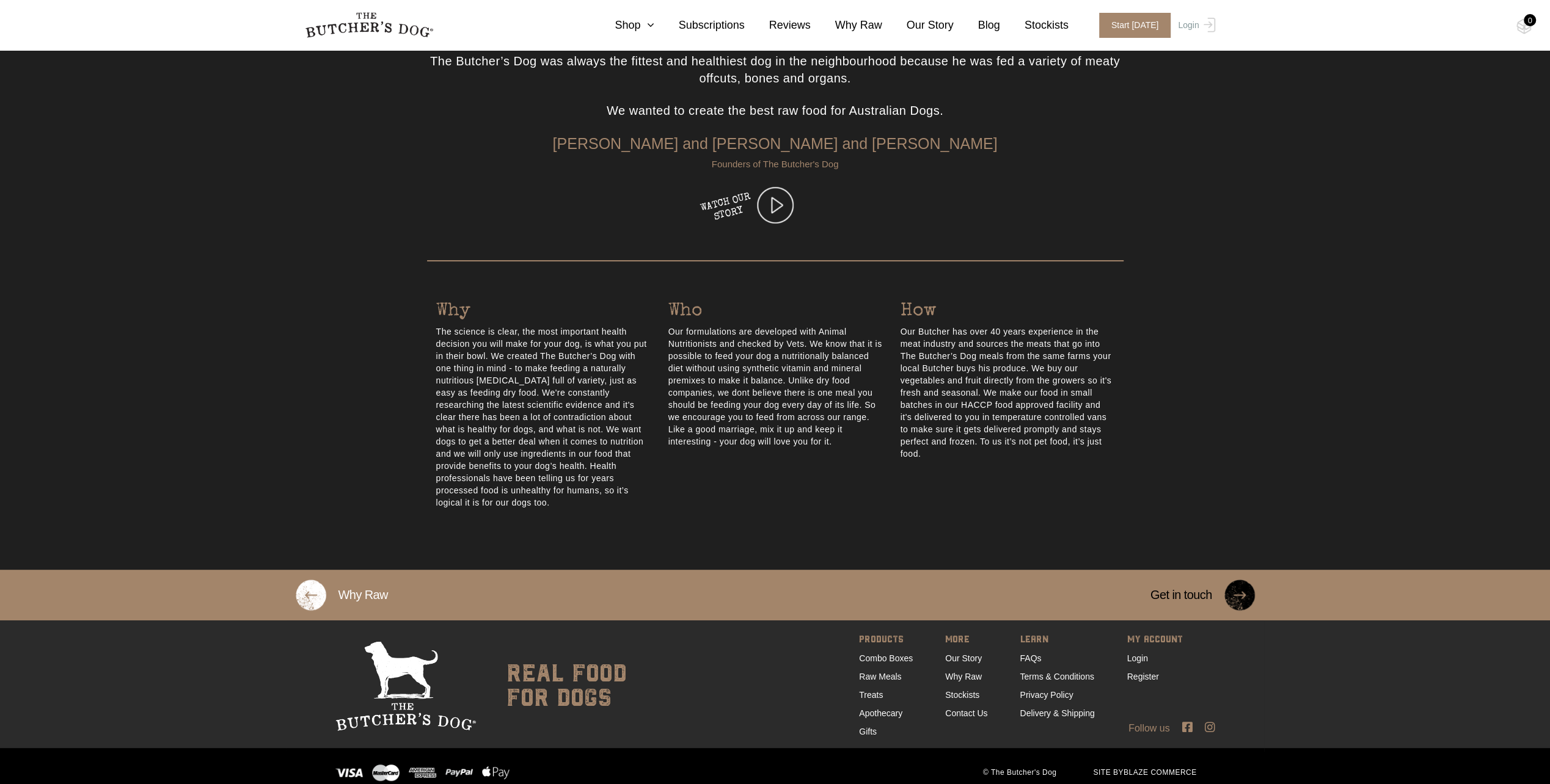
scroll to position [372, 0]
